Goal: Use online tool/utility: Use online tool/utility

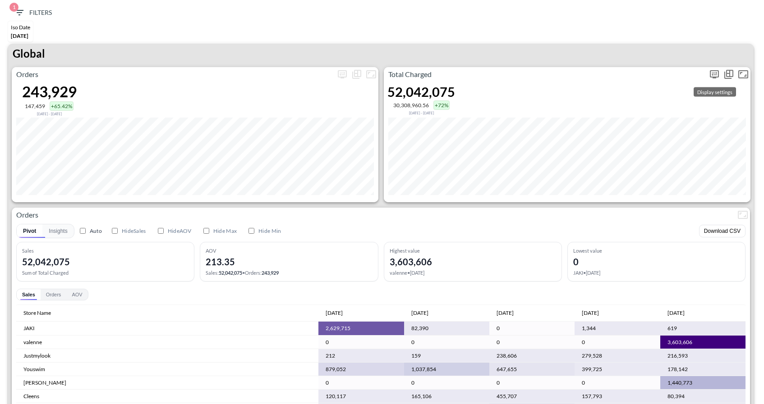
click at [717, 80] on button "more" at bounding box center [714, 74] width 14 height 14
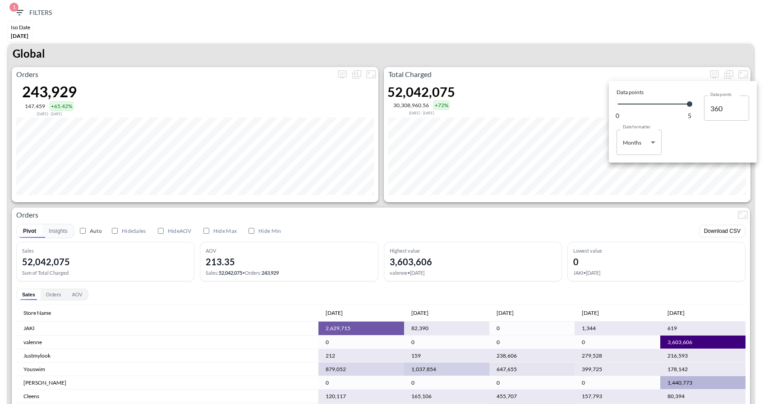
click at [653, 137] on body "BI.P.EYE, Interactive Analytics Dashboards 1 Filters Iso Date [DATE] Global Ord…" at bounding box center [382, 202] width 764 height 404
click at [627, 168] on div "Days" at bounding box center [630, 165] width 12 height 8
type input "Days"
type input "150"
click at [606, 46] on div at bounding box center [382, 202] width 764 height 404
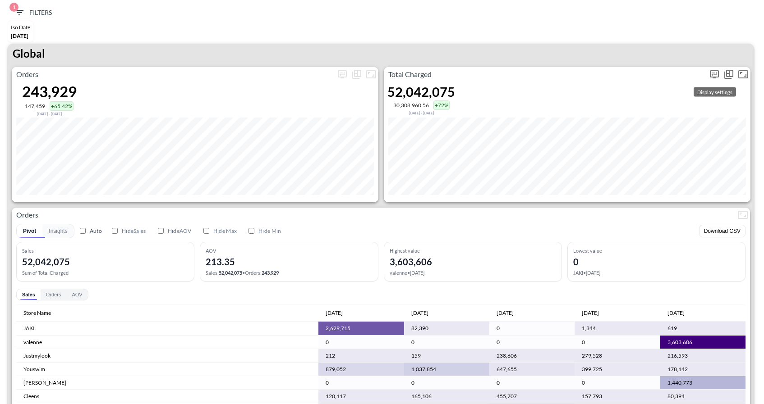
click at [710, 72] on icon "more" at bounding box center [714, 74] width 9 height 8
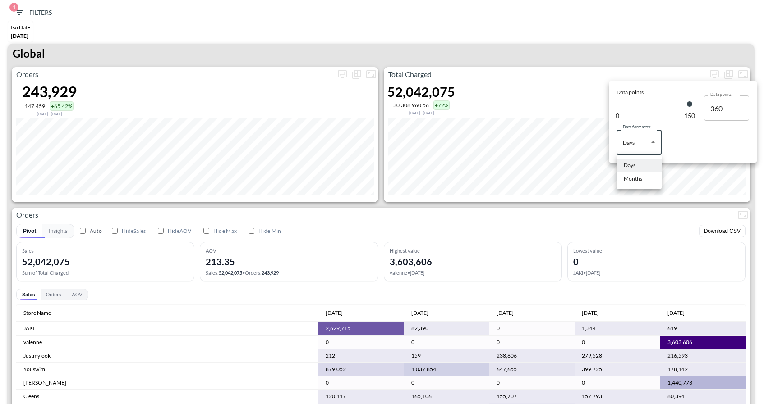
click at [653, 148] on body "BI.P.EYE, Interactive Analytics Dashboards 1 Filters Iso Date [DATE] Global Ord…" at bounding box center [382, 202] width 764 height 404
click at [634, 180] on div "Months" at bounding box center [633, 179] width 18 height 8
type input "Months"
click at [593, 55] on div at bounding box center [382, 202] width 764 height 404
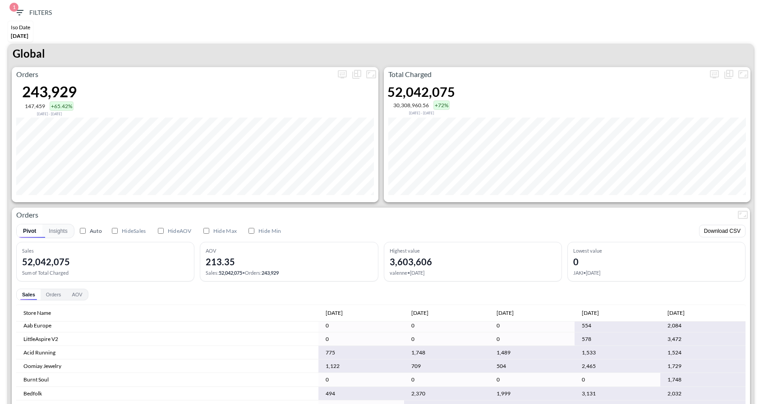
scroll to position [3348, 0]
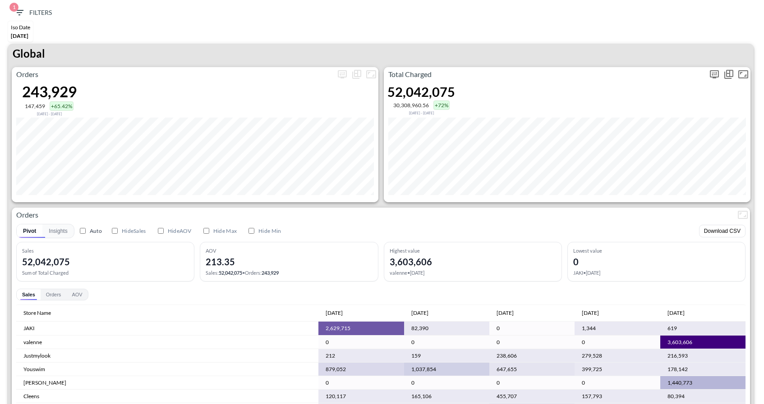
click at [711, 78] on icon "more" at bounding box center [714, 74] width 11 height 11
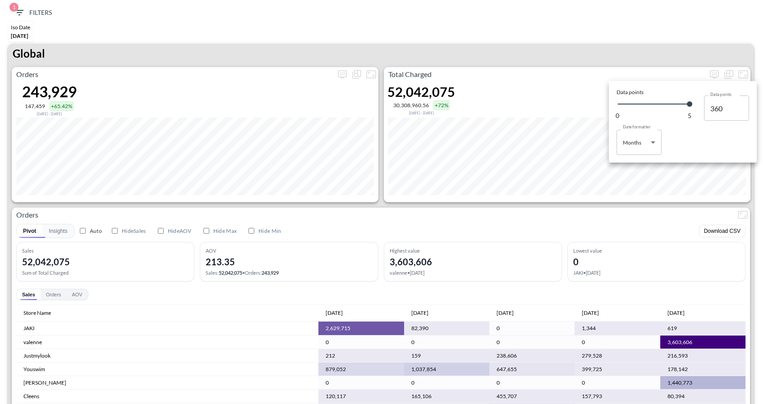
click at [642, 141] on body "BI.P.EYE, Interactive Analytics Dashboards 1 Filters Iso Date [DATE] Global Ord…" at bounding box center [382, 202] width 764 height 404
click at [638, 157] on ul "Days Months" at bounding box center [638, 172] width 45 height 34
click at [638, 163] on li "Days" at bounding box center [638, 166] width 45 height 14
type input "Days"
type input "150"
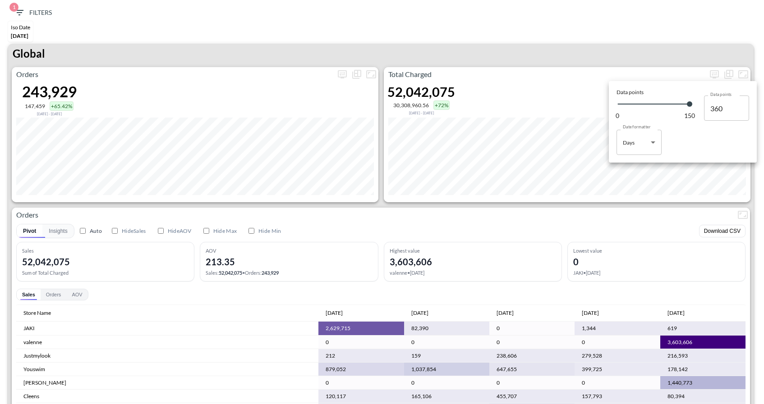
click at [654, 55] on div at bounding box center [382, 202] width 764 height 404
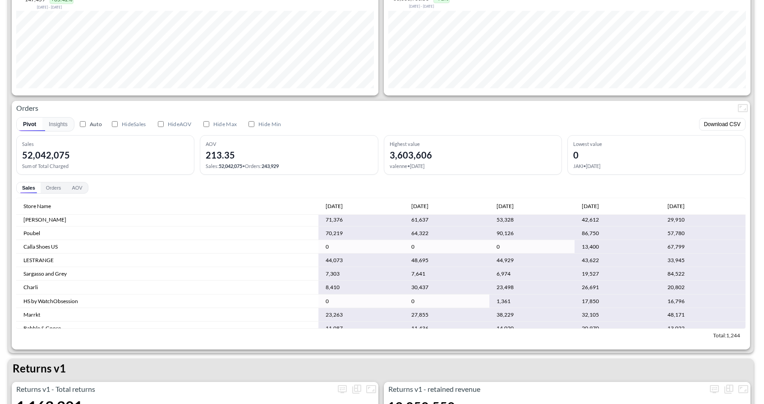
scroll to position [971, 0]
